Goal: Task Accomplishment & Management: Manage account settings

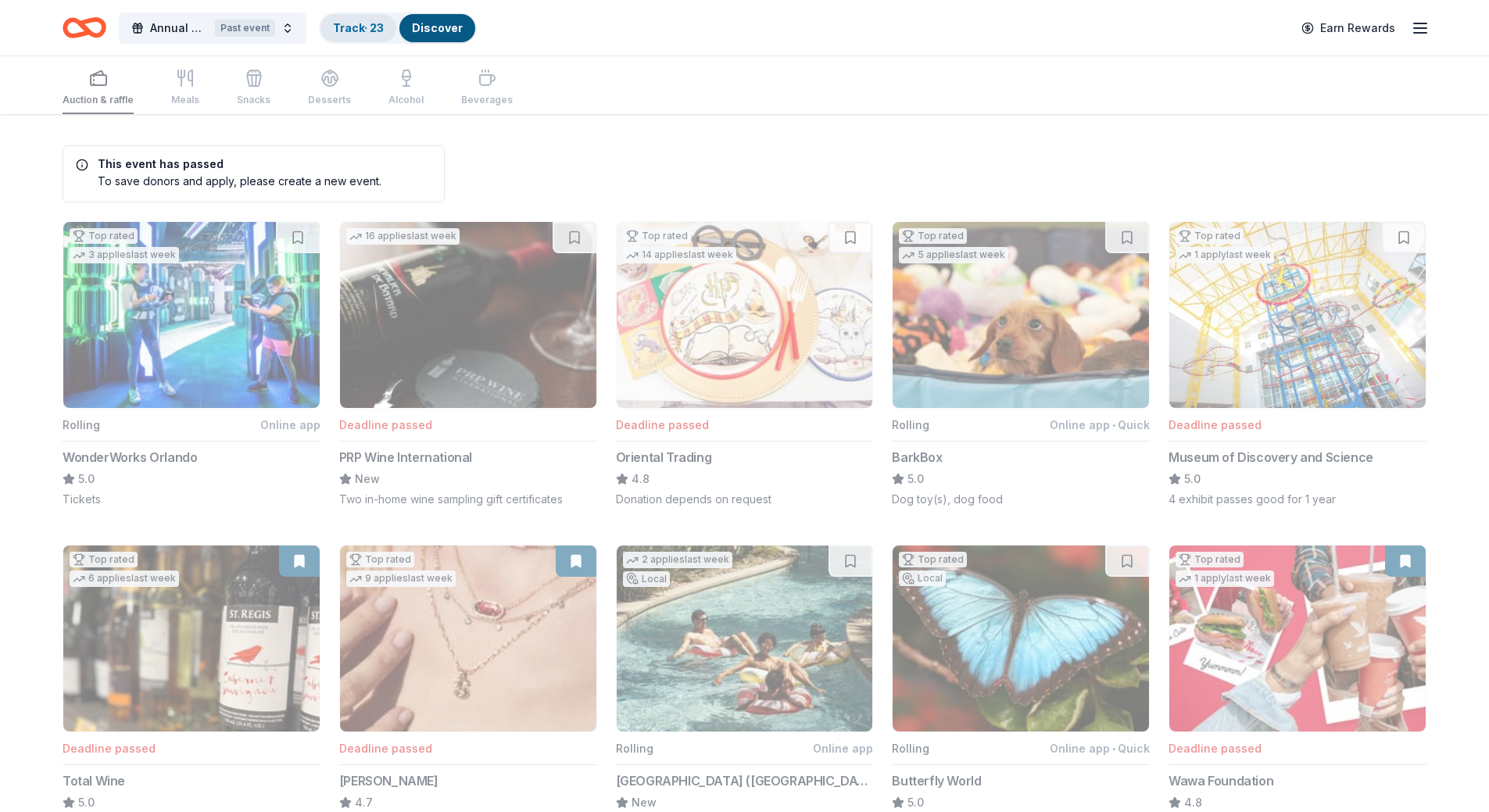
click at [350, 33] on link "Track · 23" at bounding box center [358, 28] width 51 height 13
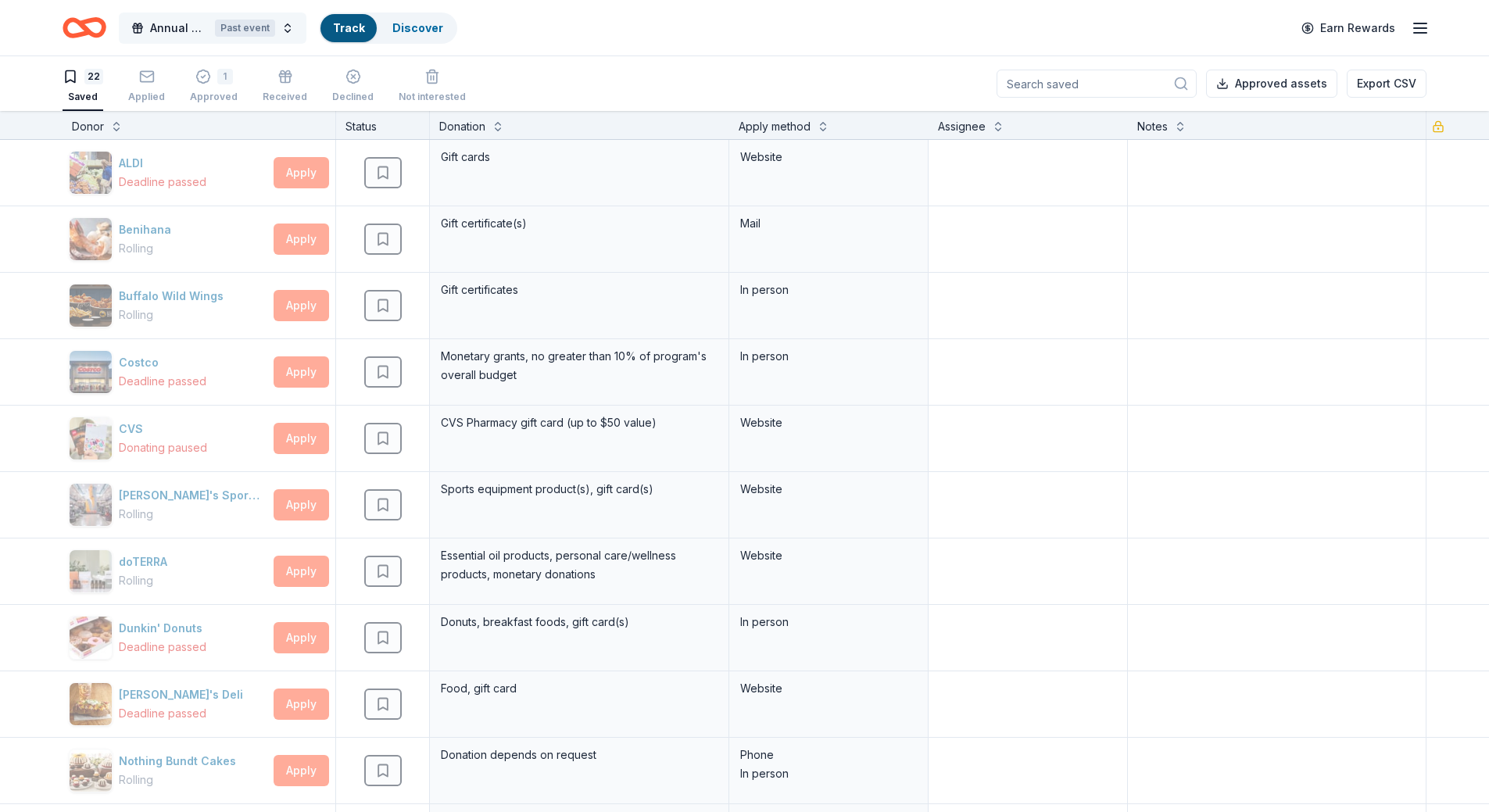
scroll to position [1, 0]
click at [191, 28] on span "Annual Conference" at bounding box center [178, 28] width 58 height 18
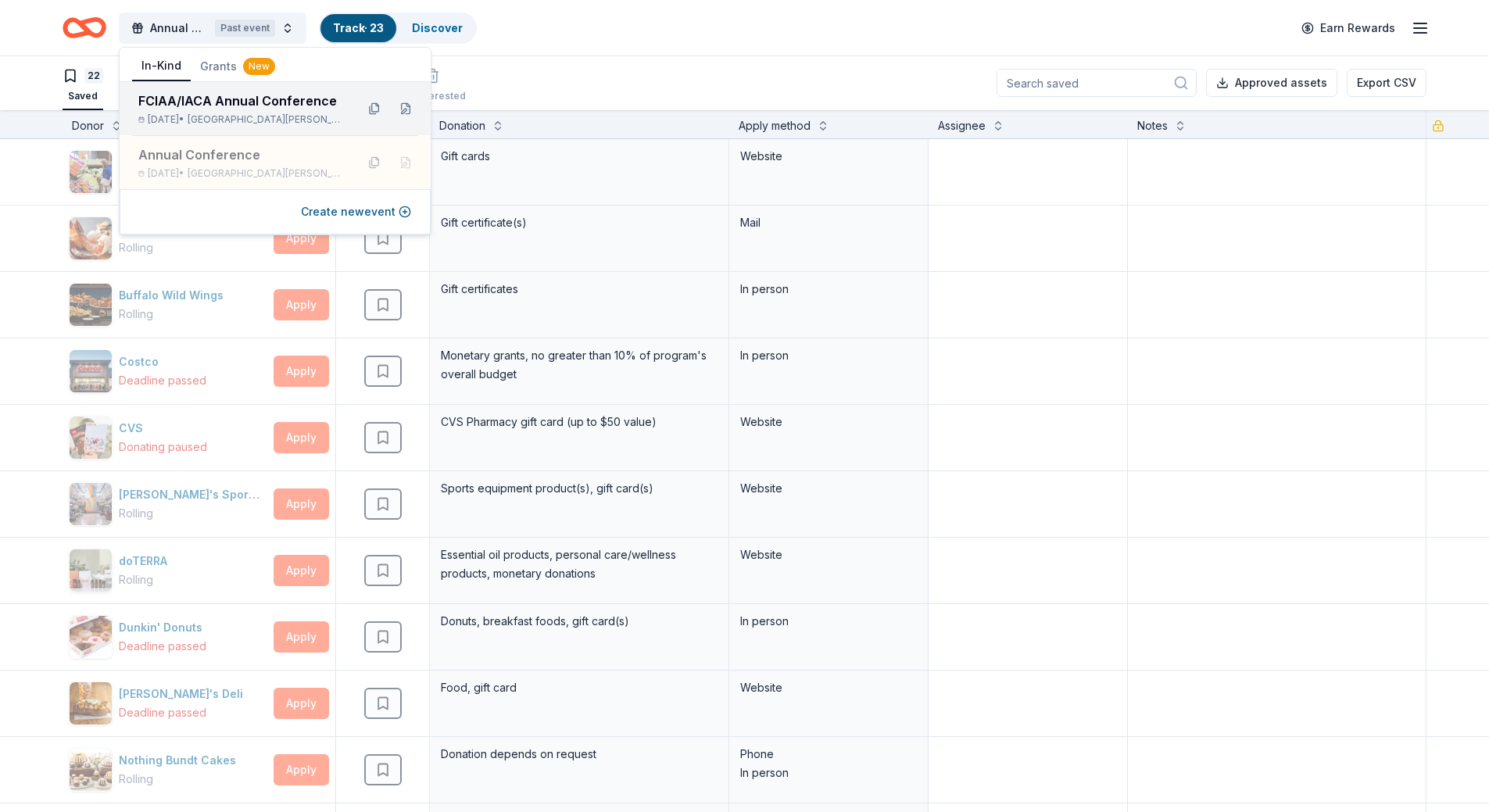
click at [218, 102] on div "FCIAA/IACA Annual Conference" at bounding box center [240, 101] width 204 height 18
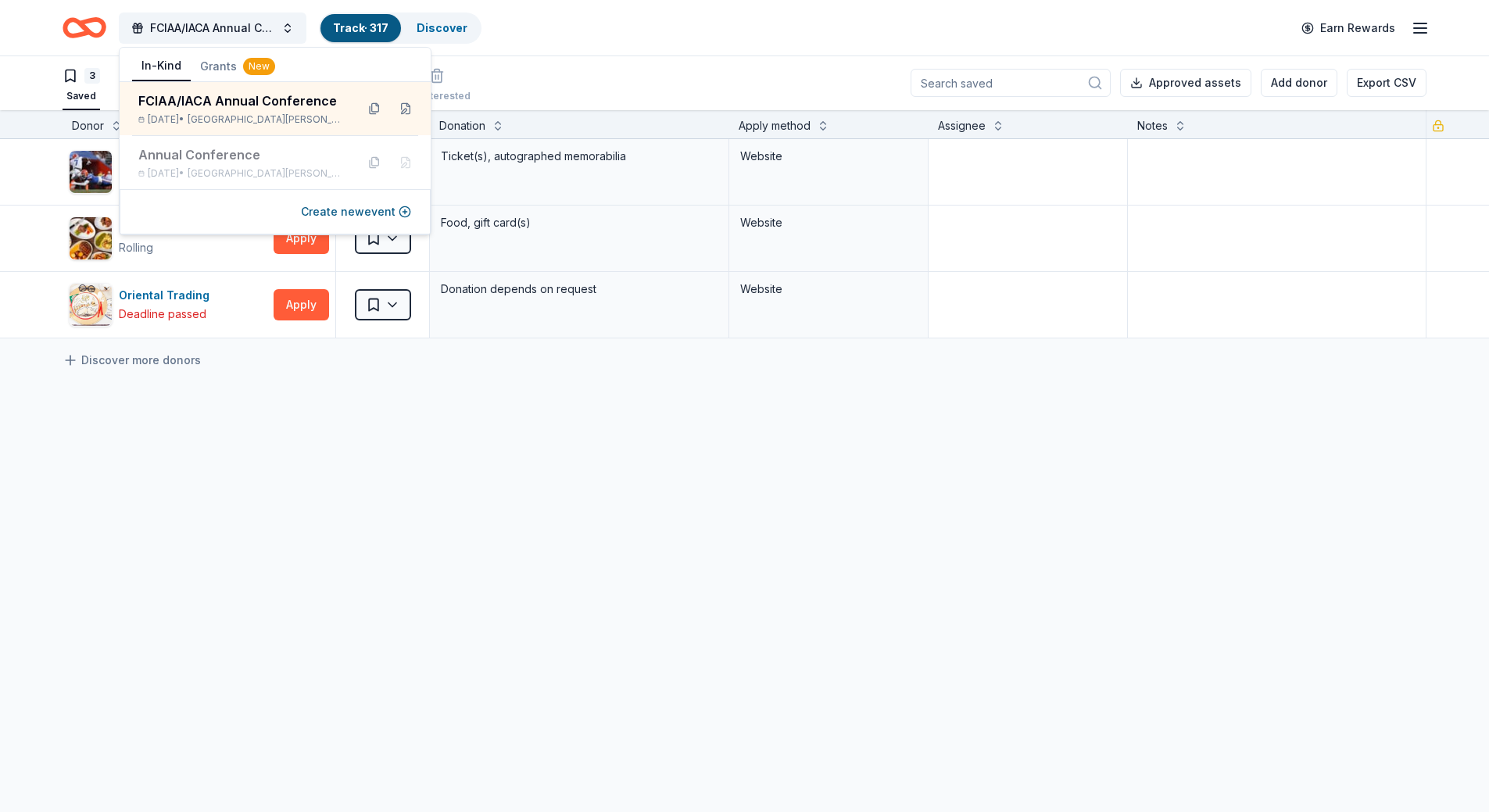
click at [366, 564] on div "[US_STATE] Gators Deadline passed Apply Saved Ticket(s), autographed memorabili…" at bounding box center [744, 385] width 1489 height 493
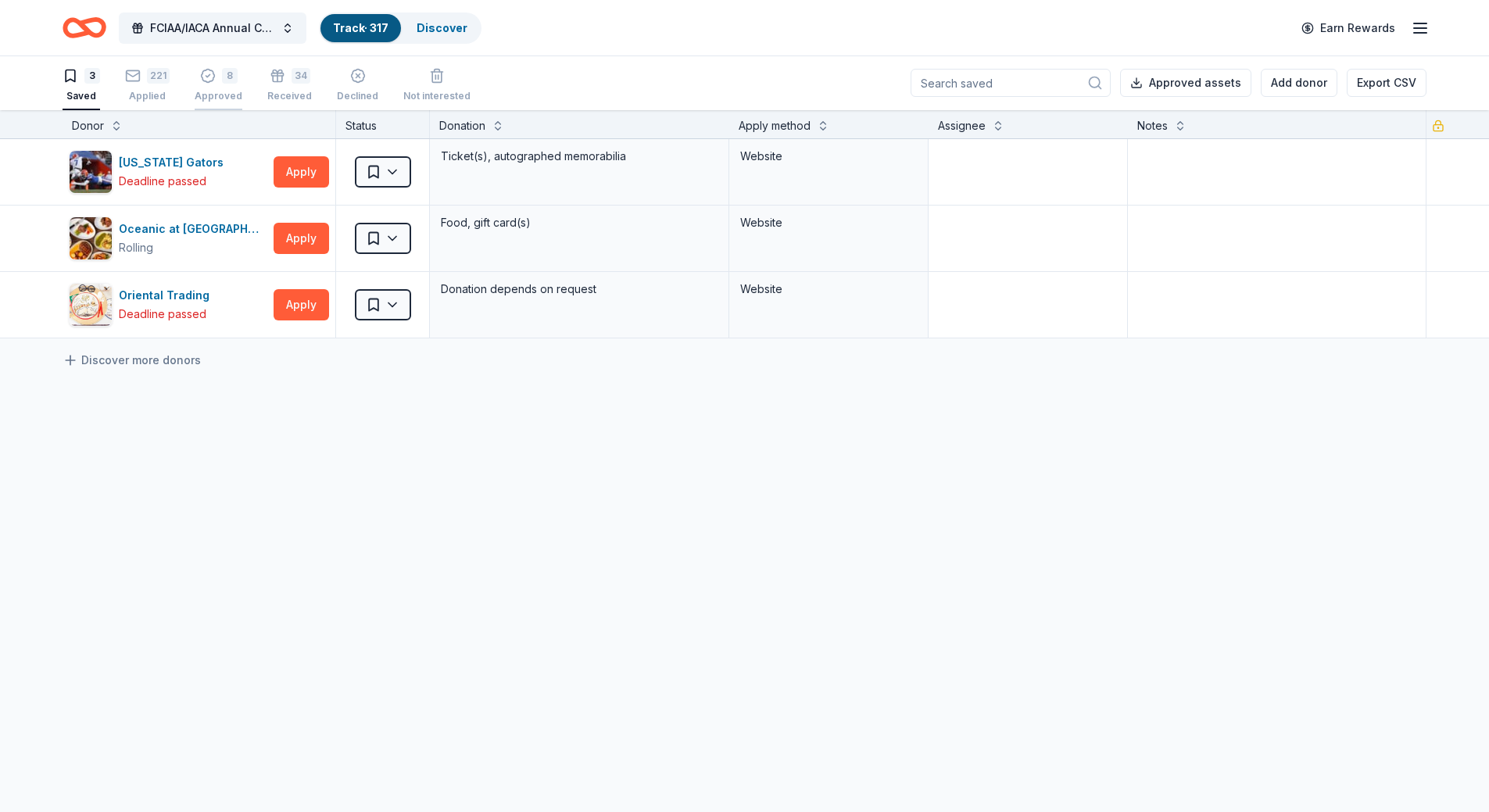
click at [215, 99] on div "Approved" at bounding box center [218, 96] width 48 height 13
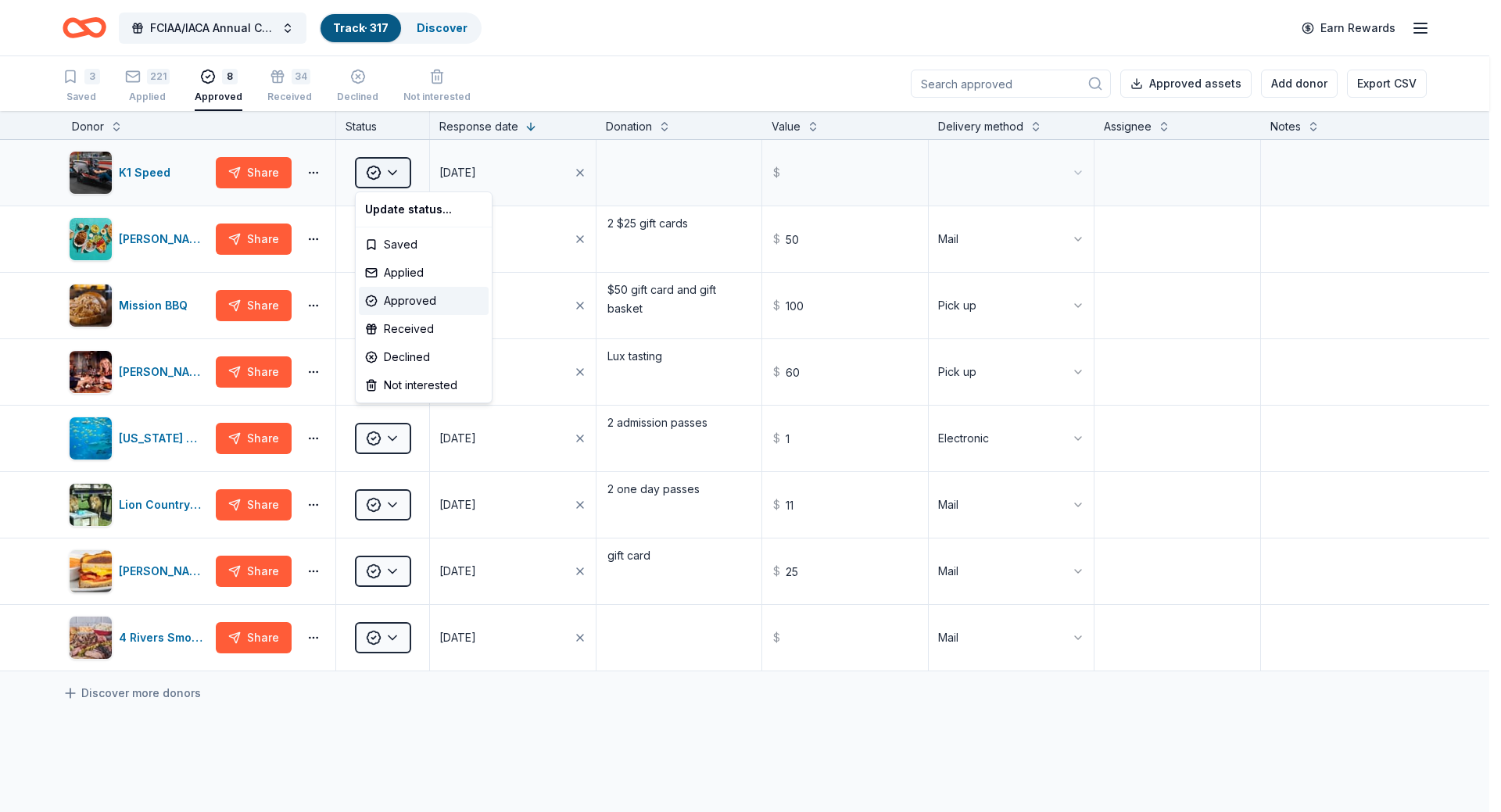
click at [385, 181] on html "FCIAA/IACA Annual Conference Track · 317 Discover Earn Rewards 3 Saved 221 Appl…" at bounding box center [750, 406] width 1501 height 812
click at [405, 326] on div "Received" at bounding box center [424, 329] width 129 height 28
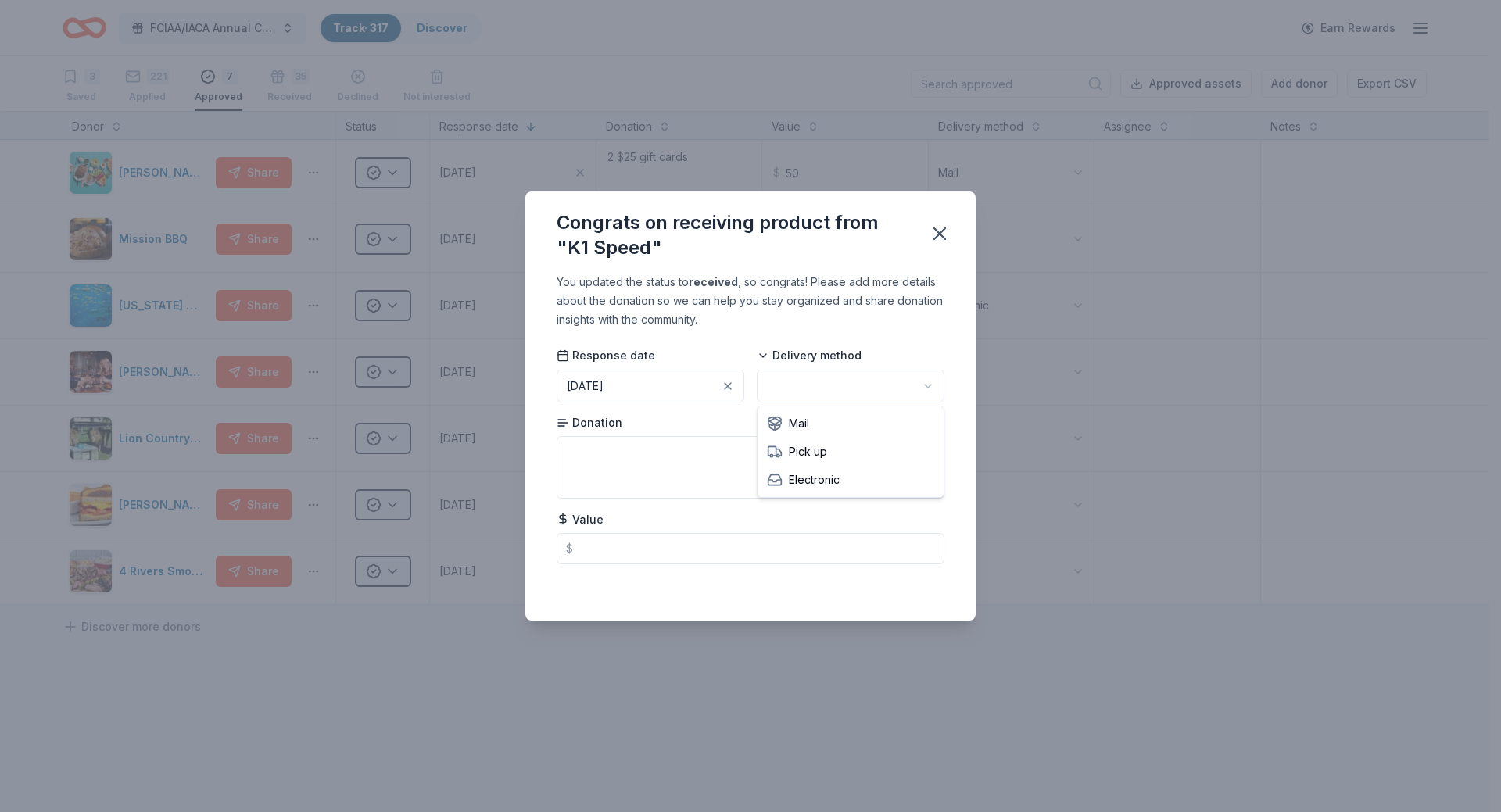
click at [826, 385] on html "FCIAA/IACA Annual Conference Track · 317 Discover Earn Rewards 3 Saved 221 Appl…" at bounding box center [750, 406] width 1501 height 812
click at [707, 452] on textarea at bounding box center [750, 468] width 388 height 63
type textarea "2 admission passes"
type input "75.00"
click at [943, 240] on icon "button" at bounding box center [940, 234] width 22 height 22
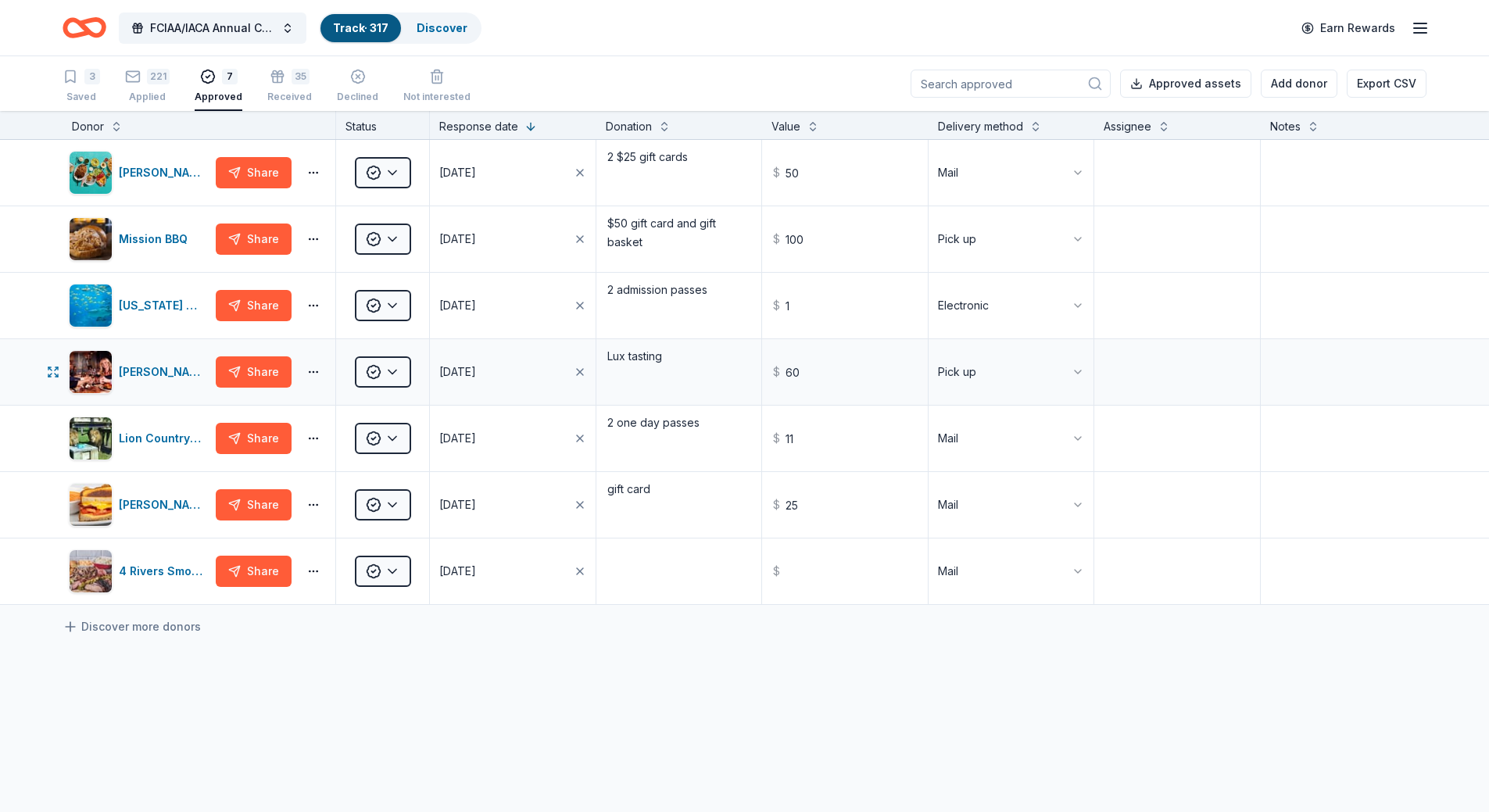
click at [412, 376] on div "Approved" at bounding box center [383, 372] width 93 height 66
click at [397, 374] on html "FCIAA/IACA Annual Conference Track · 317 Discover Earn Rewards 3 Saved 221 Appl…" at bounding box center [750, 406] width 1501 height 812
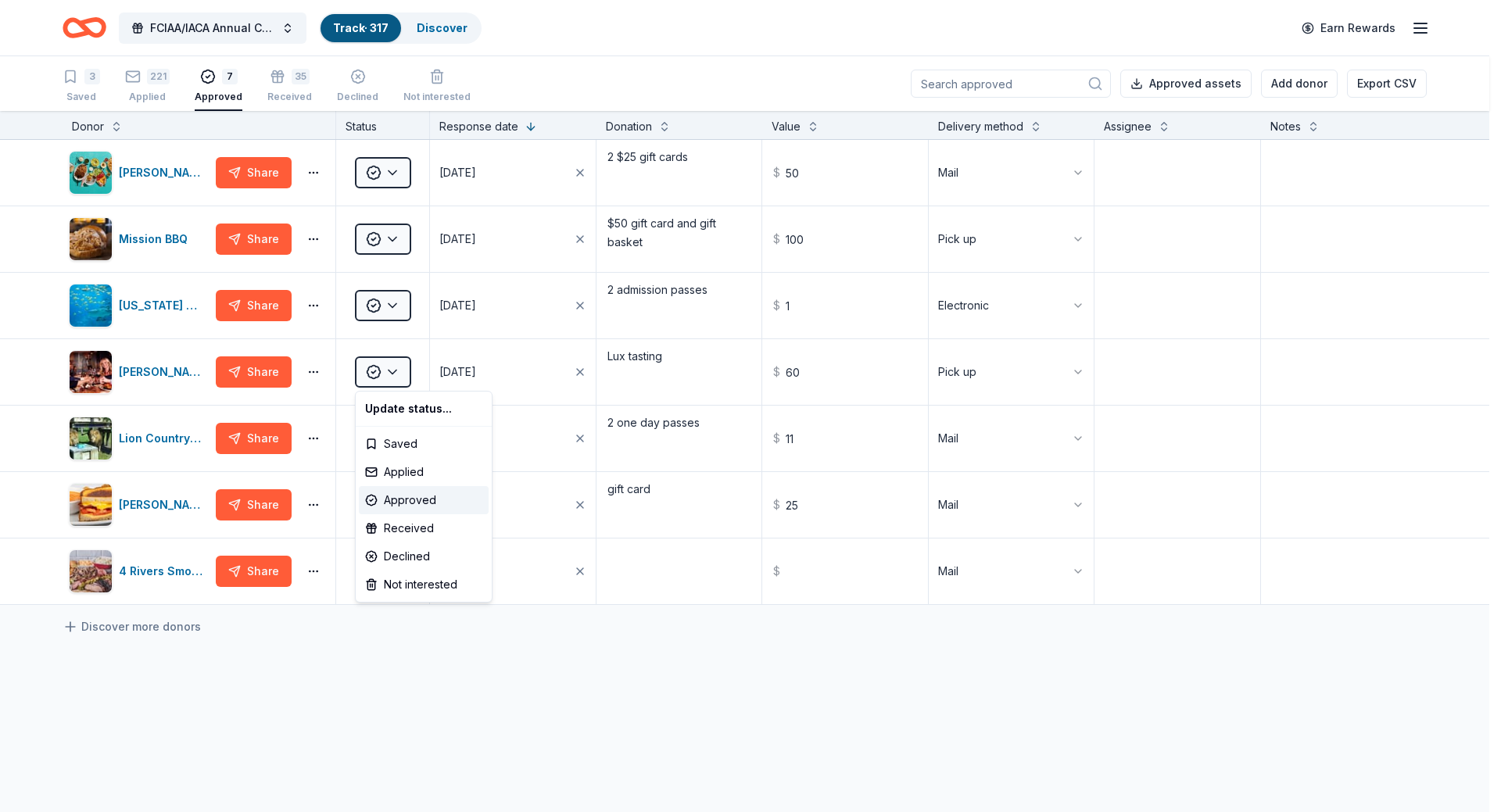
drag, startPoint x: 359, startPoint y: 656, endPoint x: 359, endPoint y: 665, distance: 9.0
click at [359, 657] on html "FCIAA/IACA Annual Conference Track · 317 Discover Earn Rewards 3 Saved 221 Appl…" at bounding box center [750, 406] width 1501 height 812
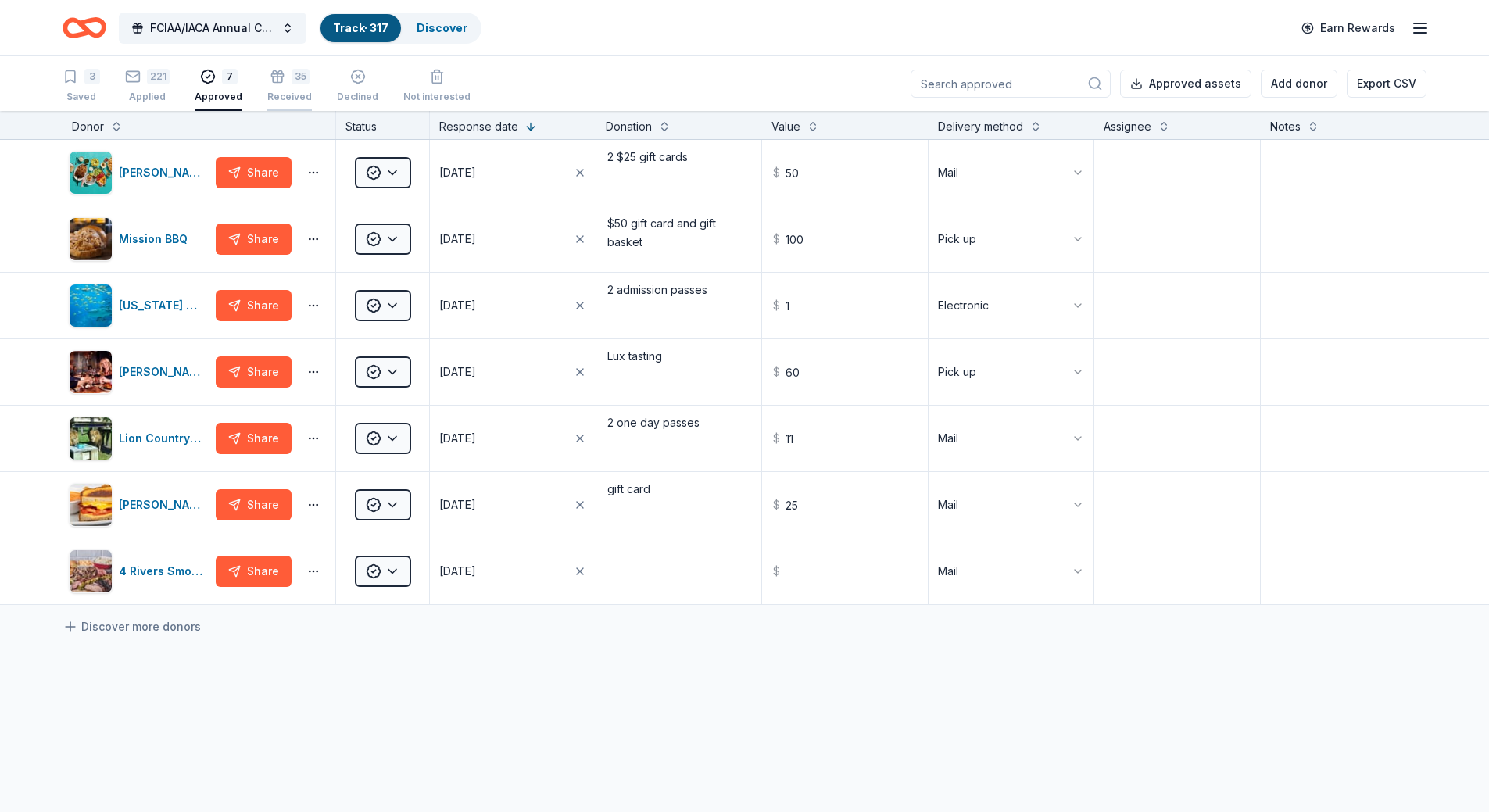
click at [275, 93] on div "Received" at bounding box center [289, 89] width 44 height 13
